Goal: Task Accomplishment & Management: Complete application form

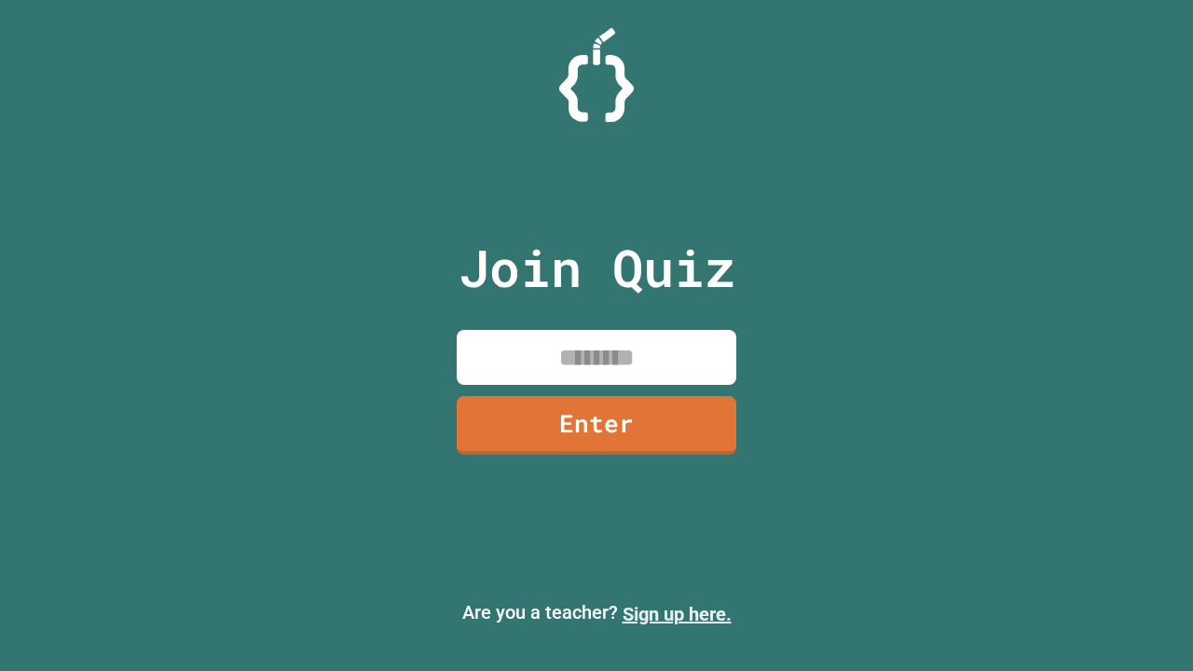
click at [677, 614] on link "Sign up here." at bounding box center [677, 614] width 109 height 22
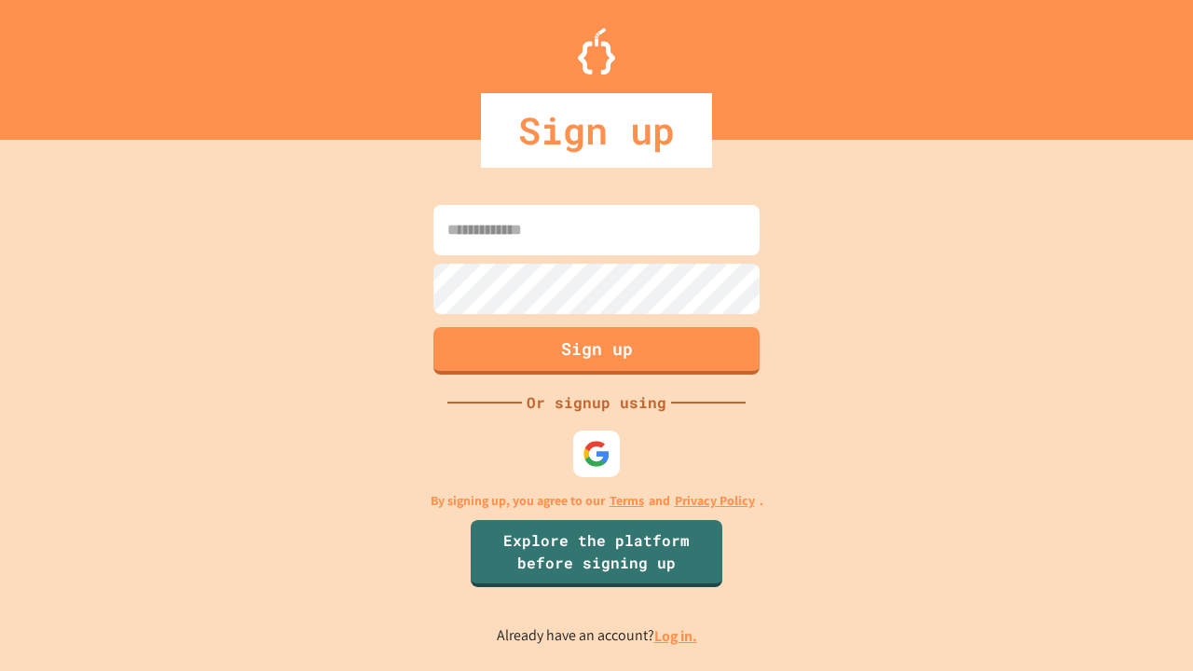
click at [677, 636] on link "Log in." at bounding box center [676, 637] width 43 height 20
